Goal: Feedback & Contribution: Leave review/rating

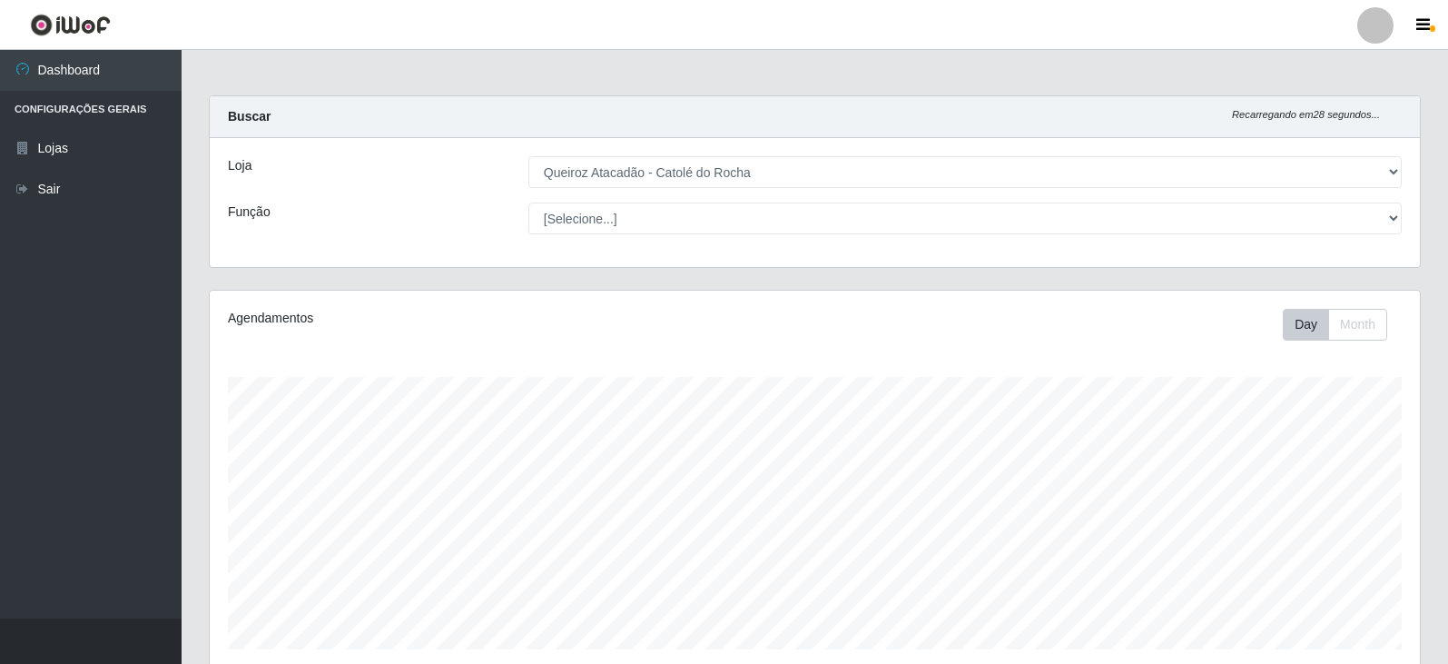
select select "500"
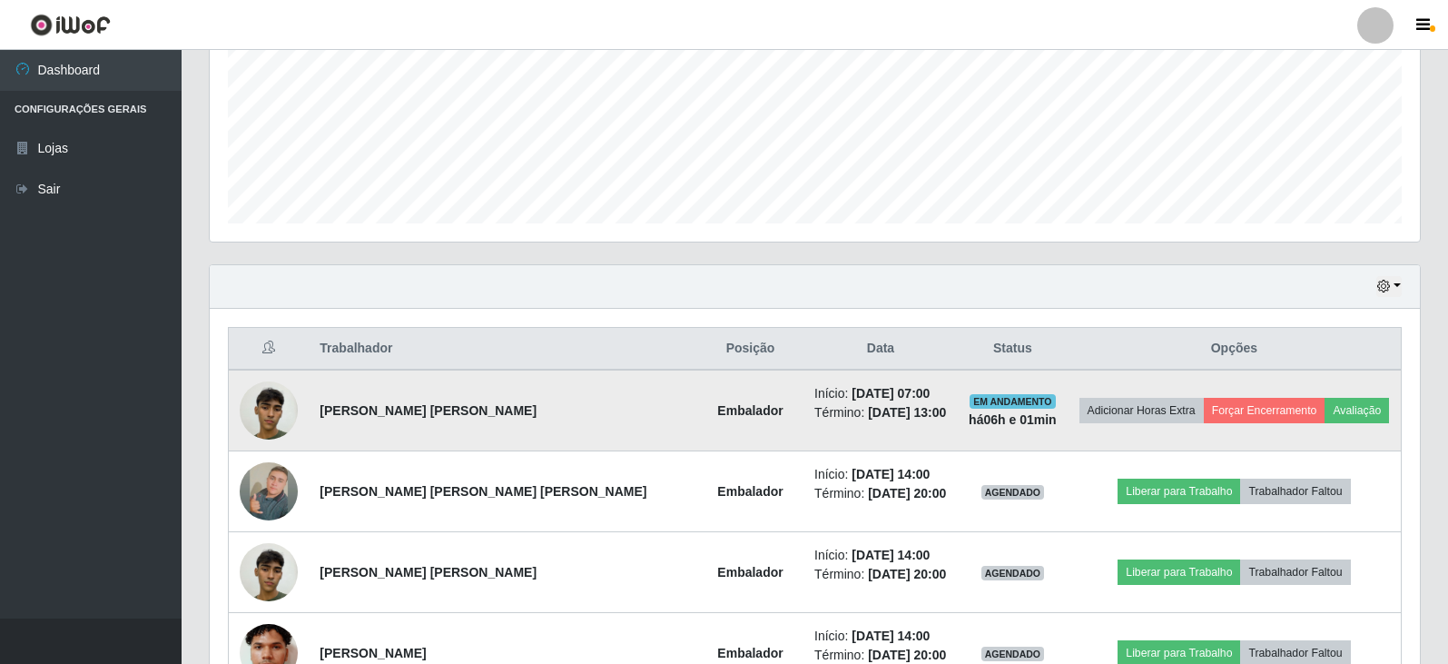
scroll to position [454, 0]
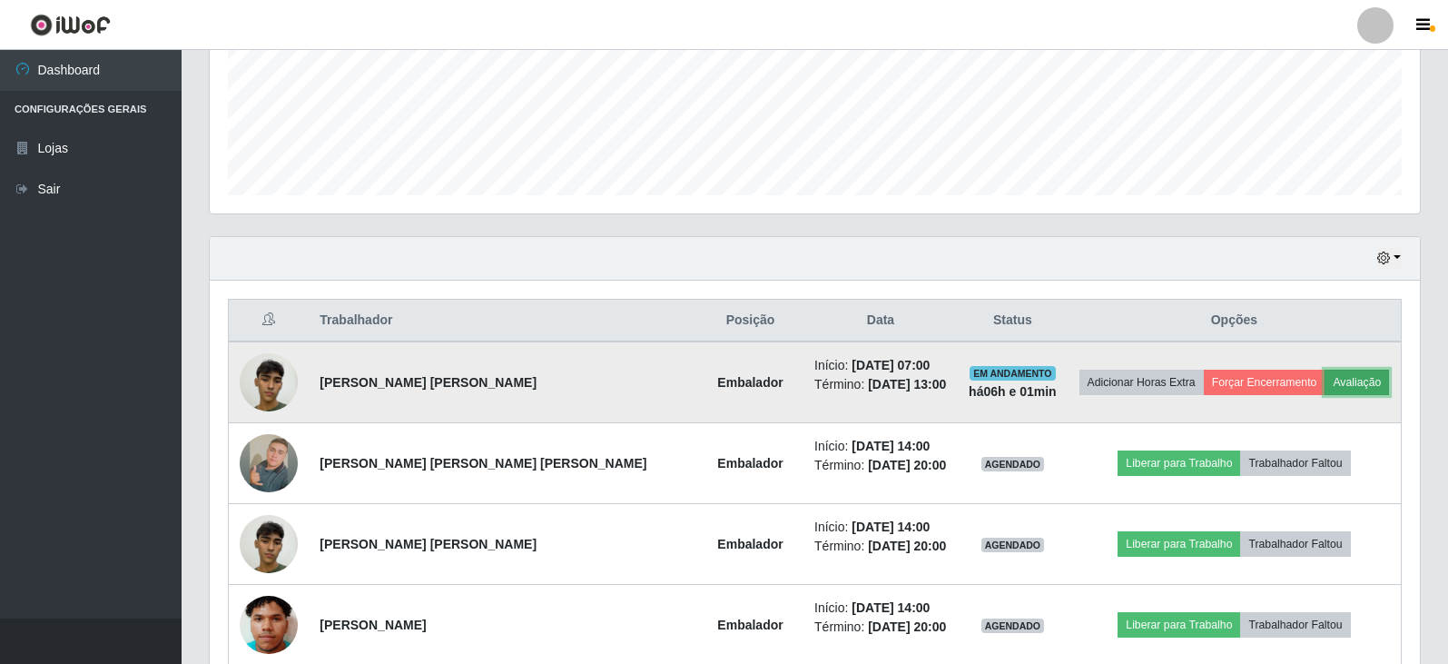
click at [1342, 387] on button "Avaliação" at bounding box center [1357, 381] width 64 height 25
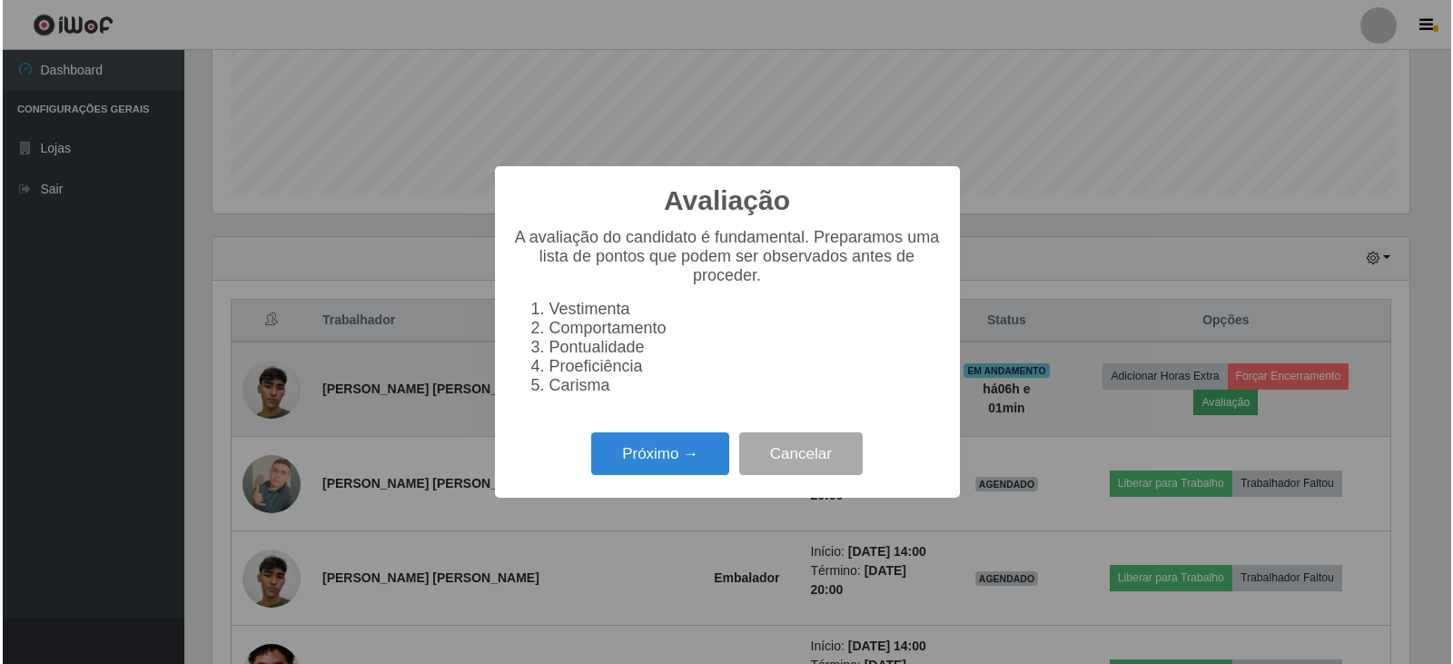
scroll to position [377, 1201]
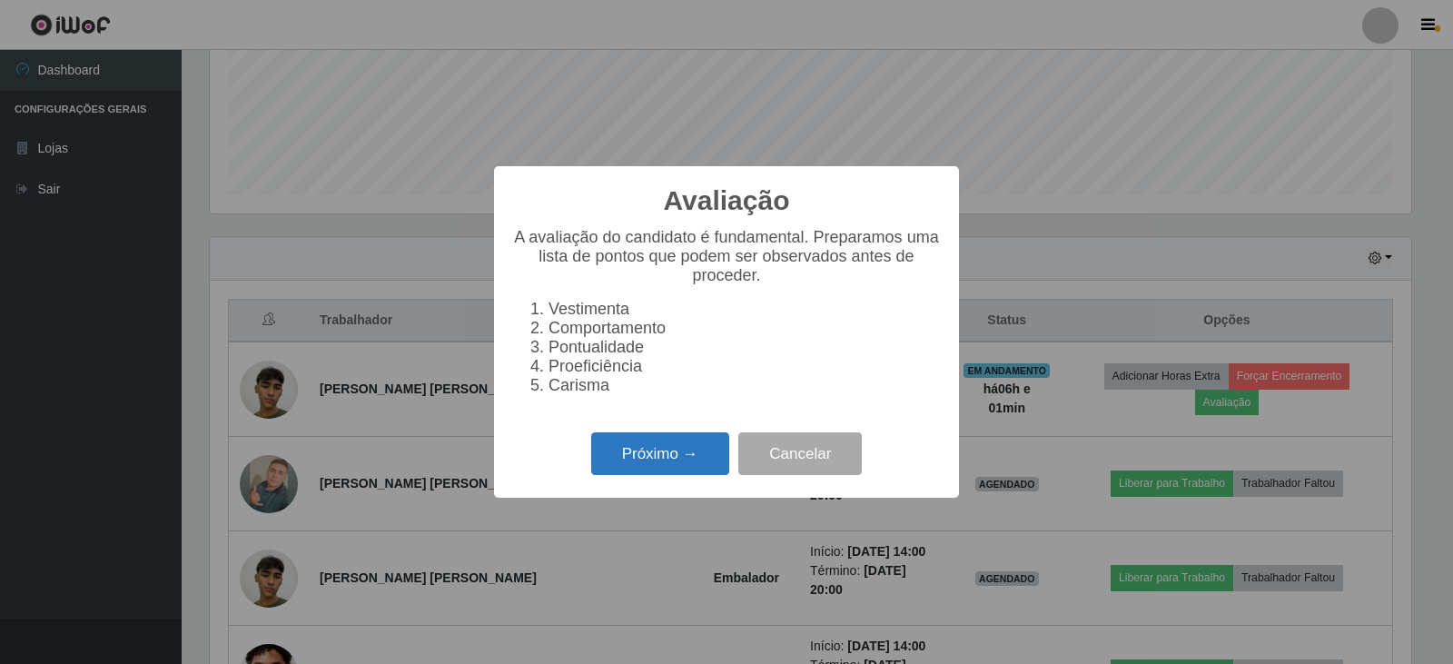
click at [685, 458] on button "Próximo →" at bounding box center [660, 453] width 138 height 43
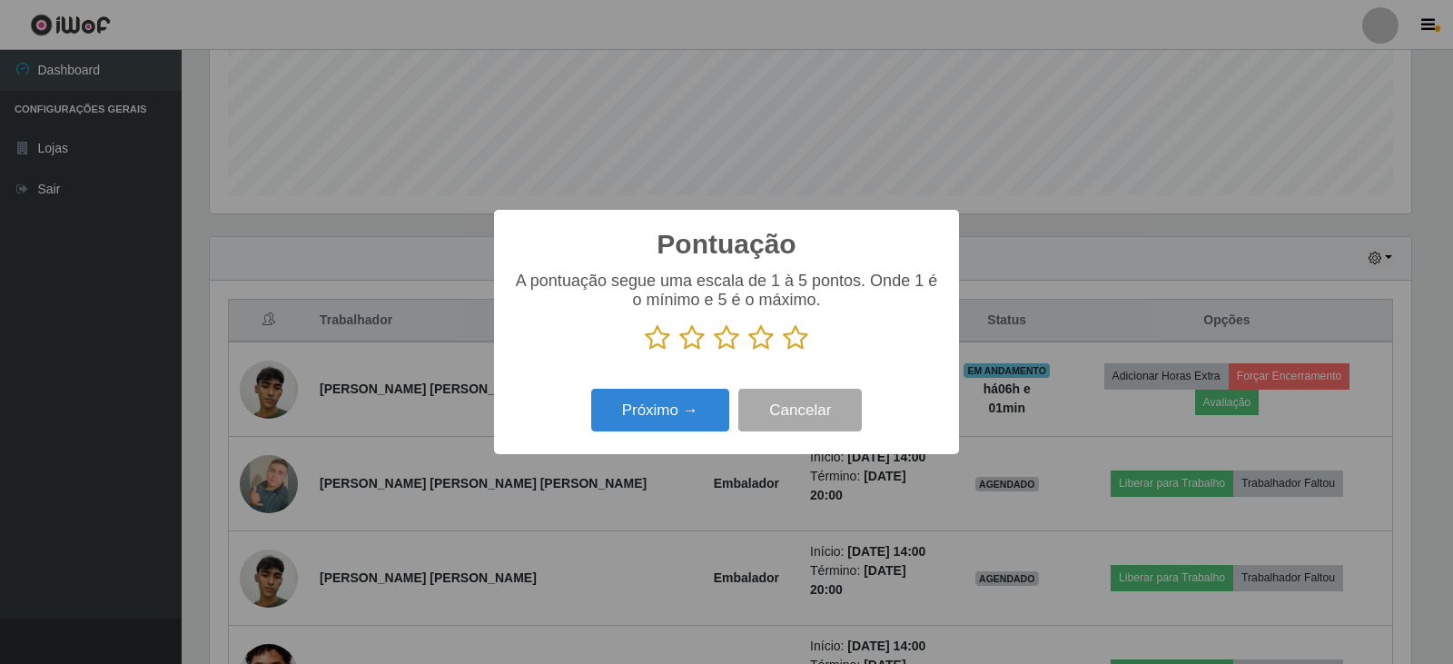
scroll to position [907484, 906659]
click at [801, 340] on icon at bounding box center [795, 337] width 25 height 27
click at [783, 351] on input "radio" at bounding box center [783, 351] width 0 height 0
click at [654, 411] on button "Próximo →" at bounding box center [660, 410] width 138 height 43
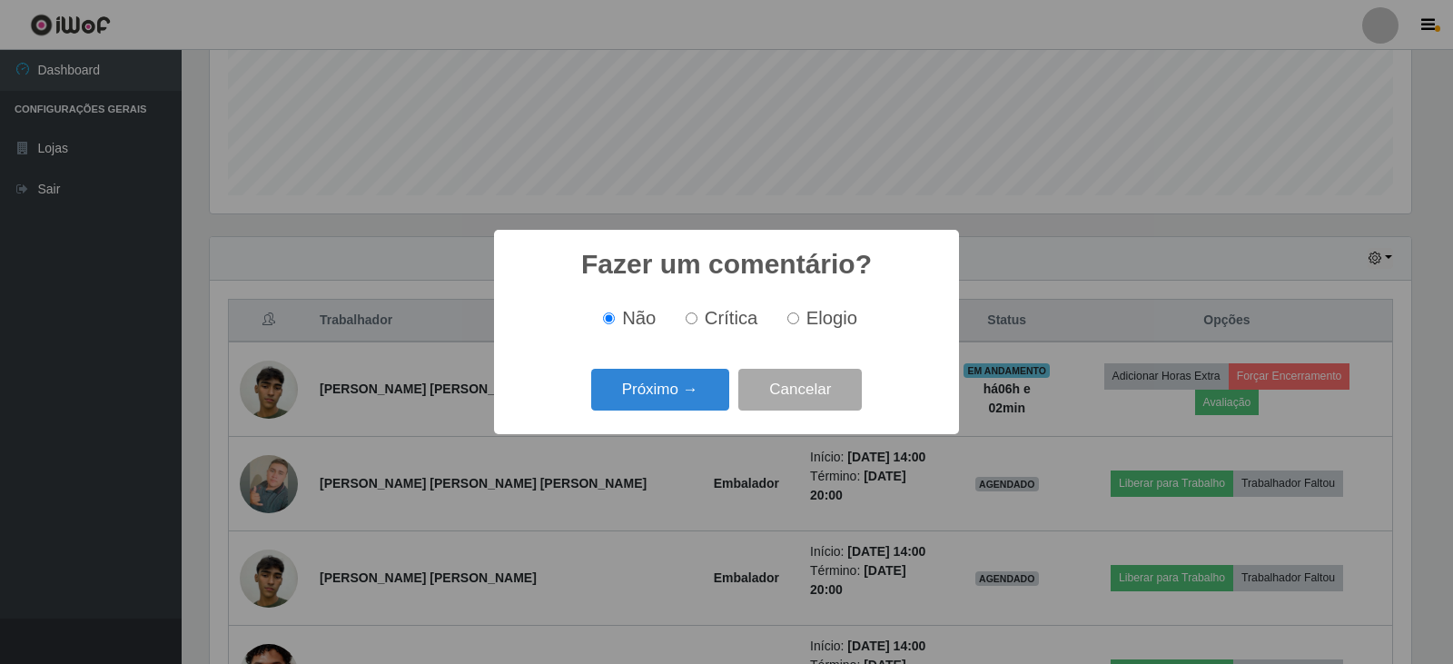
click at [790, 316] on input "Elogio" at bounding box center [793, 318] width 12 height 12
radio input "true"
click at [639, 394] on button "Próximo →" at bounding box center [660, 390] width 138 height 43
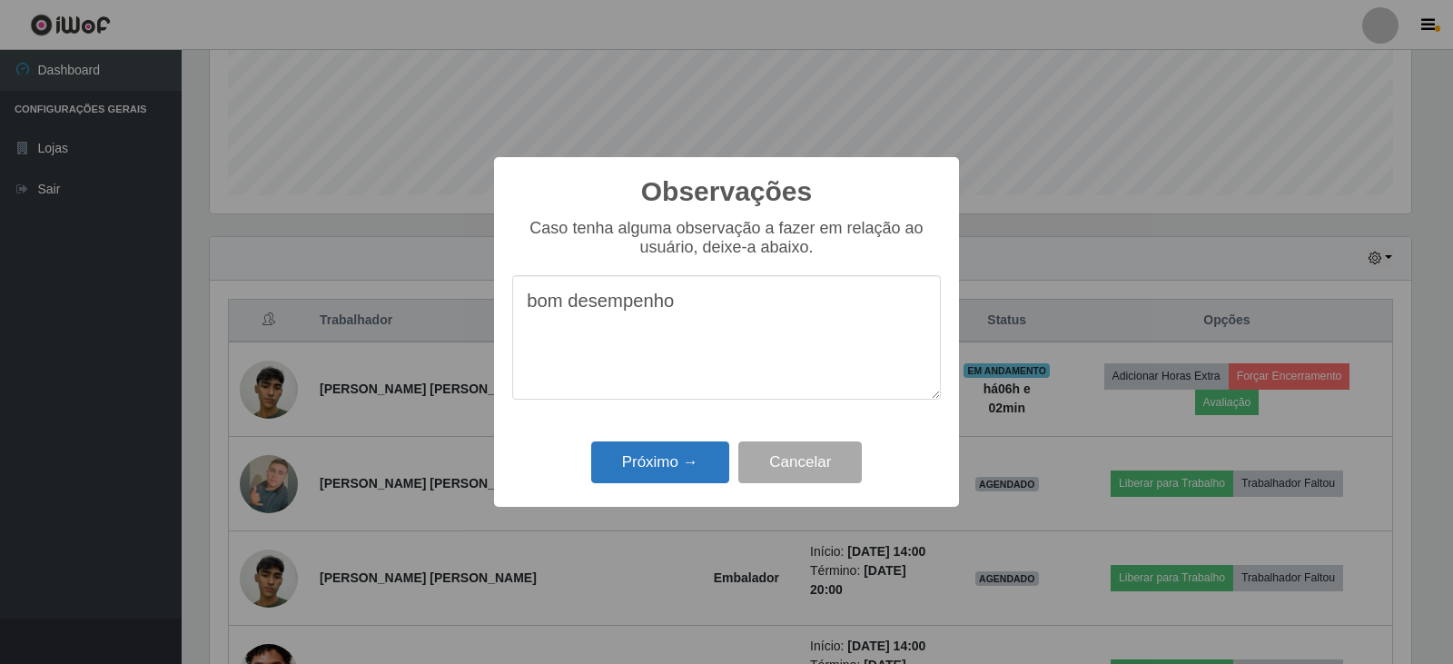
type textarea "bom desempenho"
click at [665, 455] on button "Próximo →" at bounding box center [660, 462] width 138 height 43
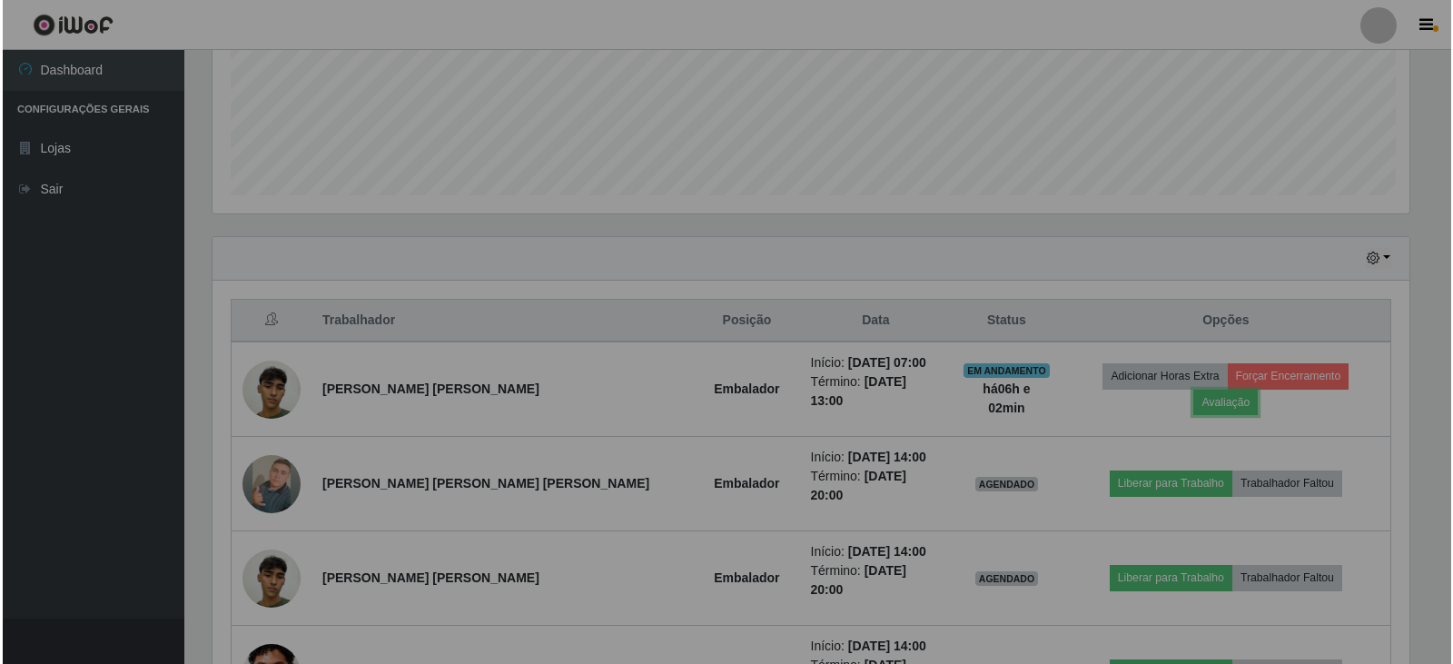
scroll to position [377, 1210]
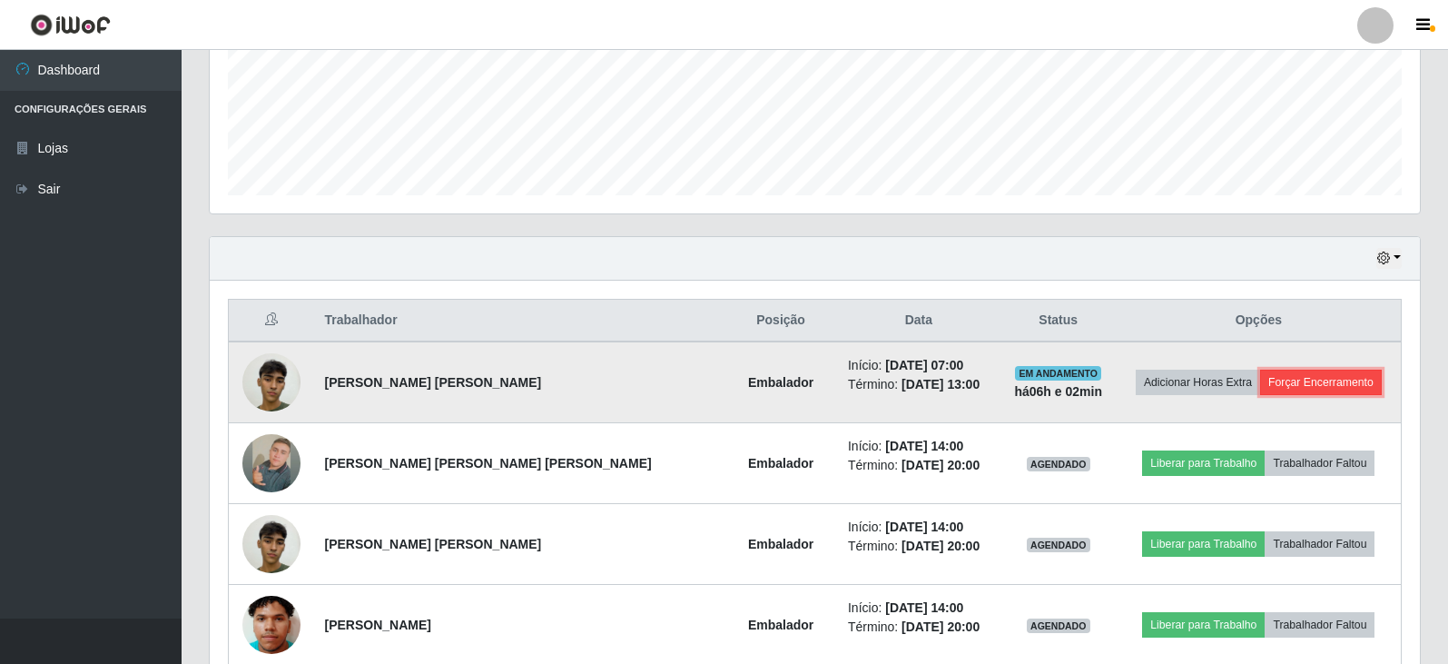
click at [1315, 376] on button "Forçar Encerramento" at bounding box center [1321, 381] width 122 height 25
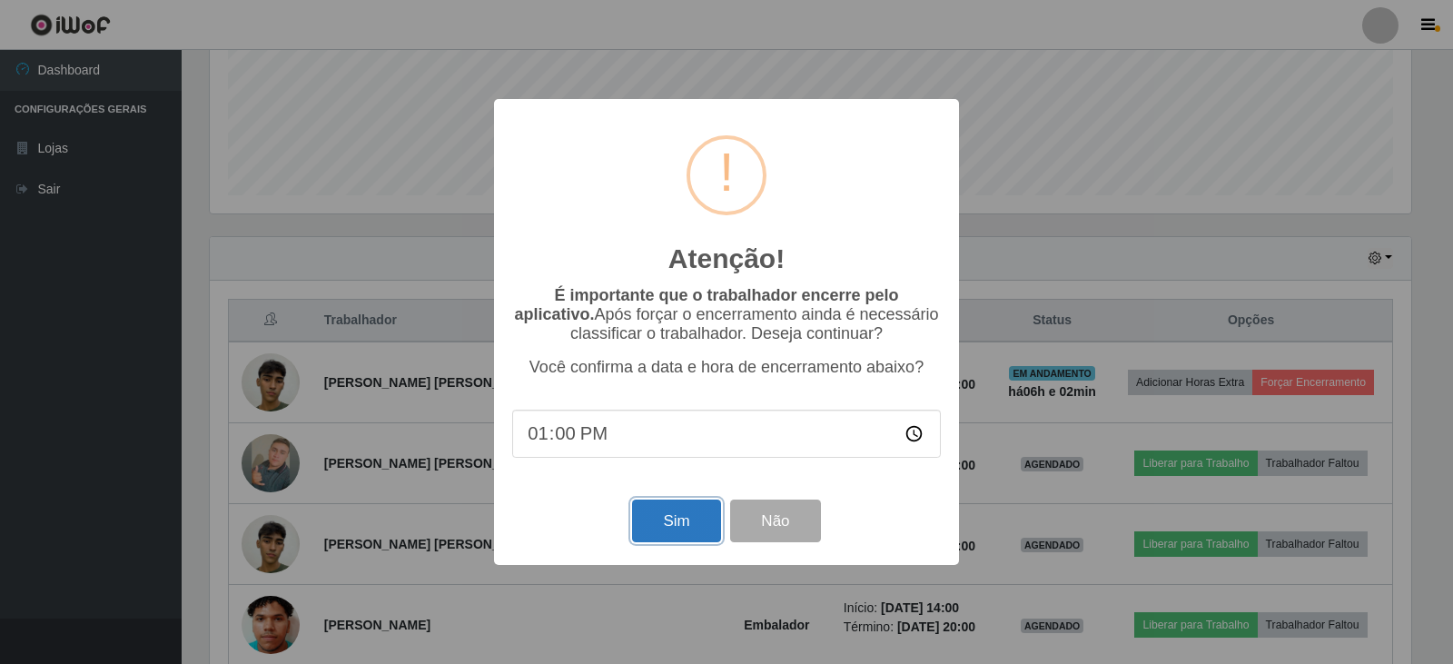
click at [675, 508] on button "Sim" at bounding box center [676, 520] width 88 height 43
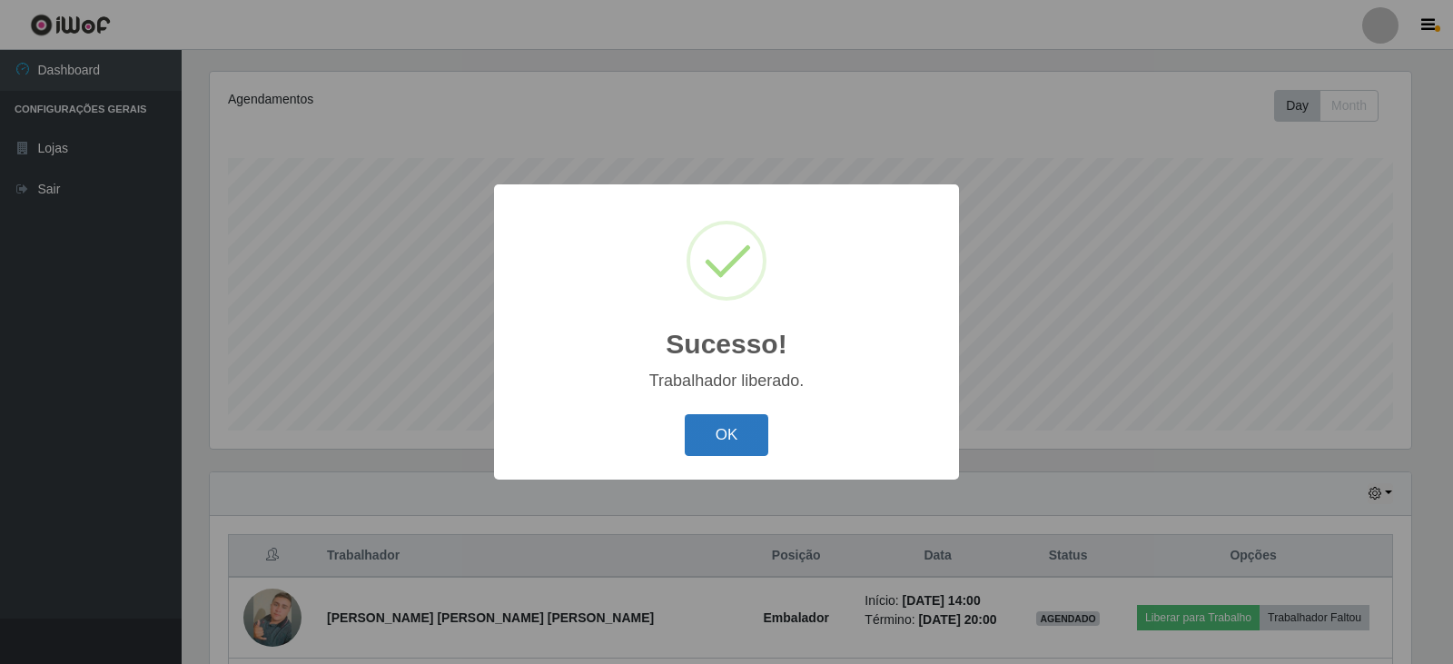
click at [743, 427] on button "OK" at bounding box center [727, 435] width 84 height 43
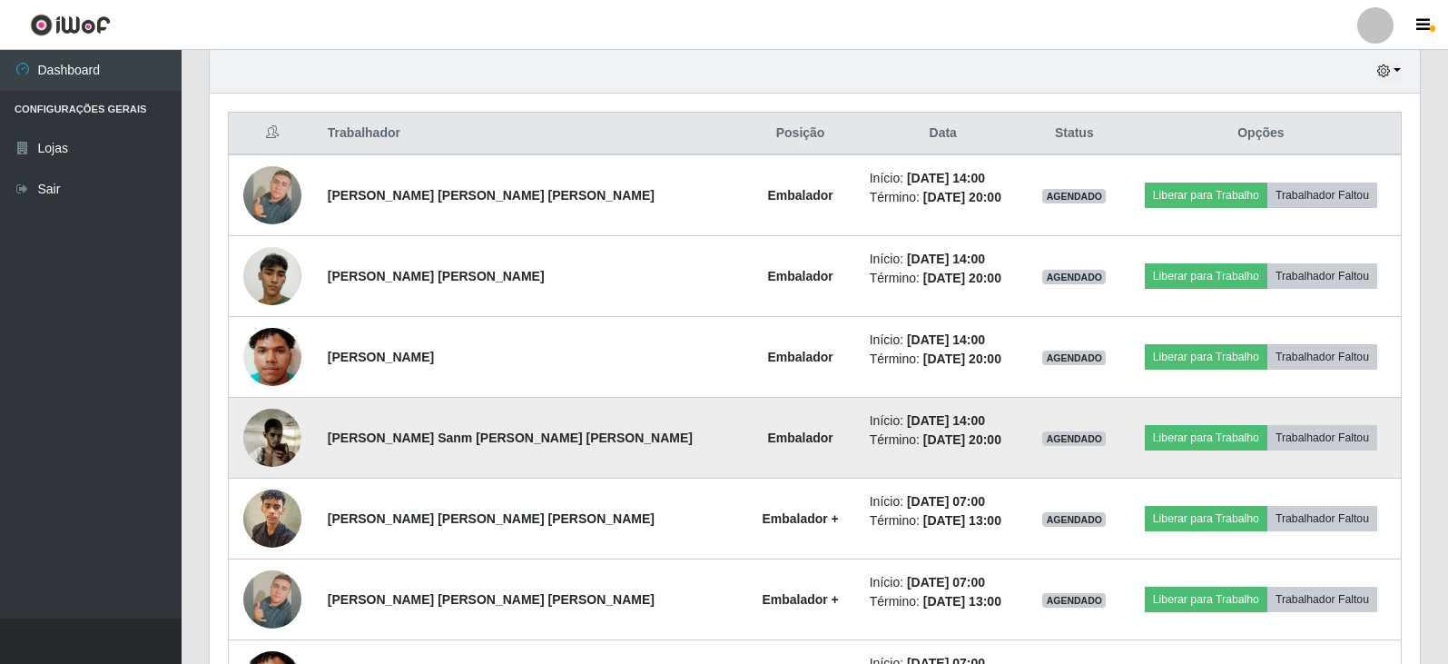
scroll to position [764, 0]
